Goal: Task Accomplishment & Management: Manage account settings

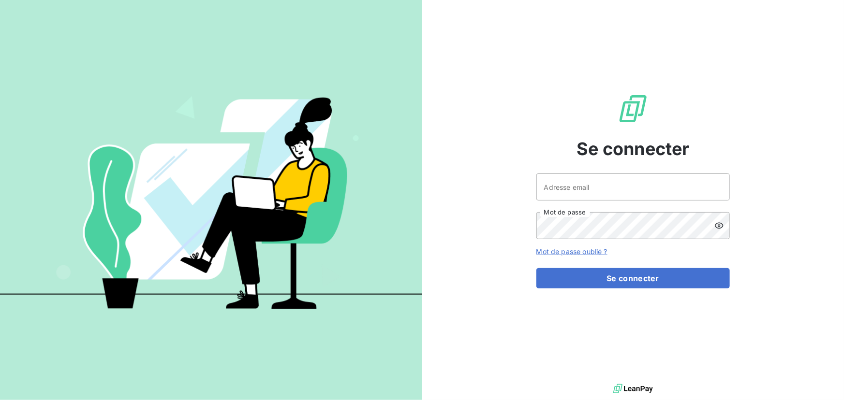
click at [0, 0] on div at bounding box center [0, 0] width 0 height 0
type input "[EMAIL_ADDRESS][DOMAIN_NAME]"
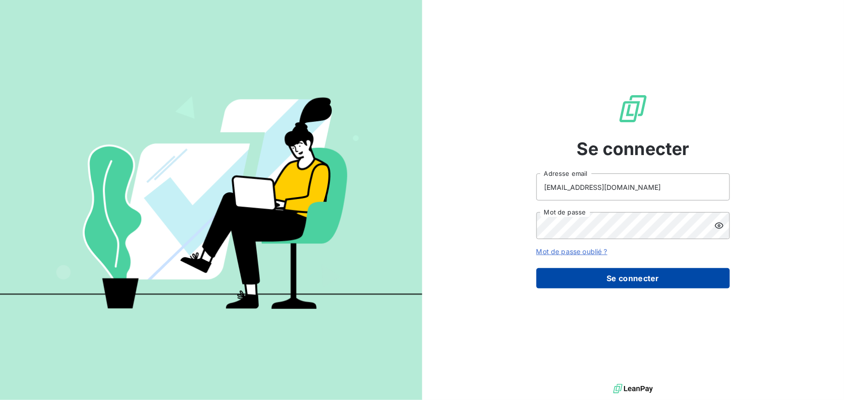
click at [611, 287] on button "Se connecter" at bounding box center [632, 278] width 193 height 20
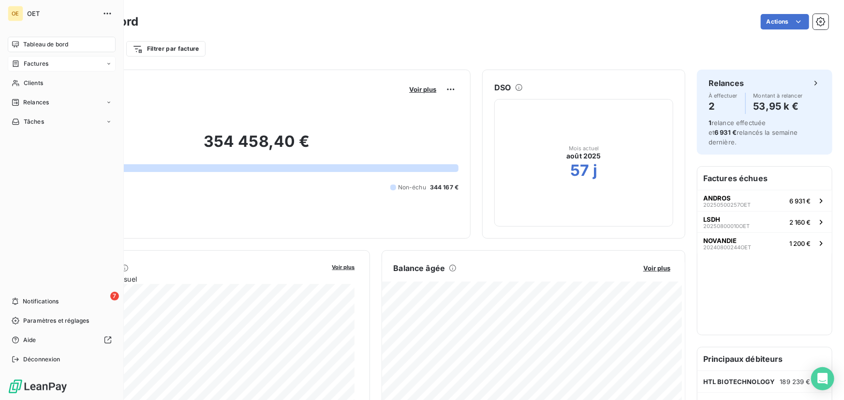
click at [15, 63] on icon at bounding box center [16, 63] width 6 height 6
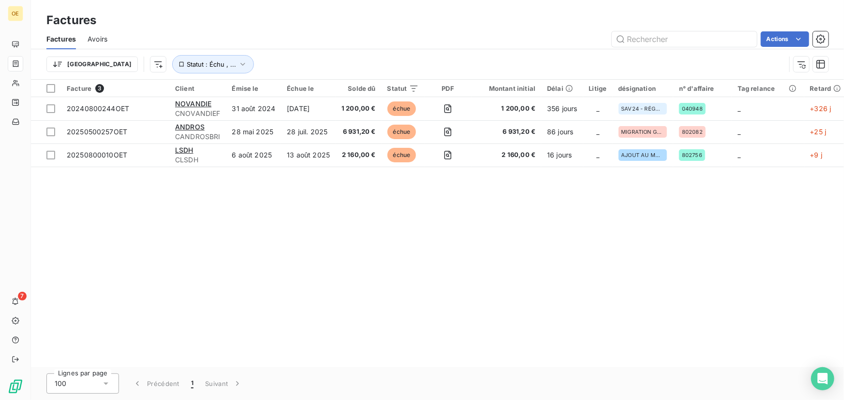
click at [427, 254] on div "Facture 3 Client Émise le Échue le Solde dû Statut PDF Montant initial Délai Li…" at bounding box center [437, 224] width 813 height 288
